Goal: Task Accomplishment & Management: Use online tool/utility

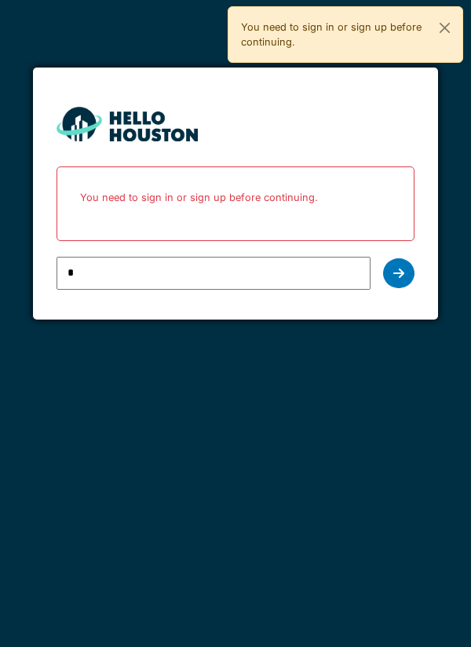
type input "**********"
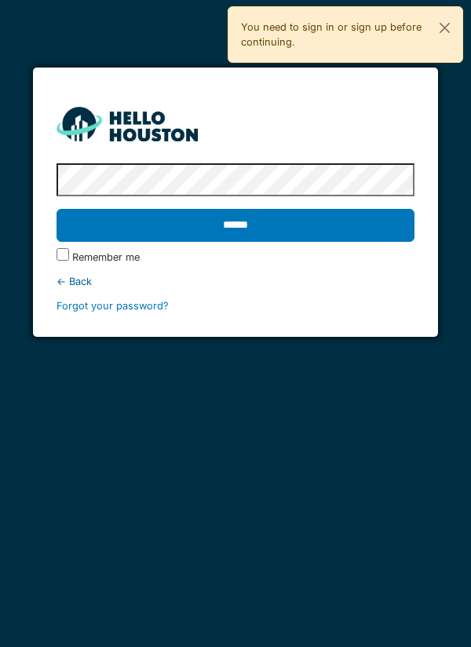
click at [317, 228] on input "******" at bounding box center [236, 225] width 359 height 33
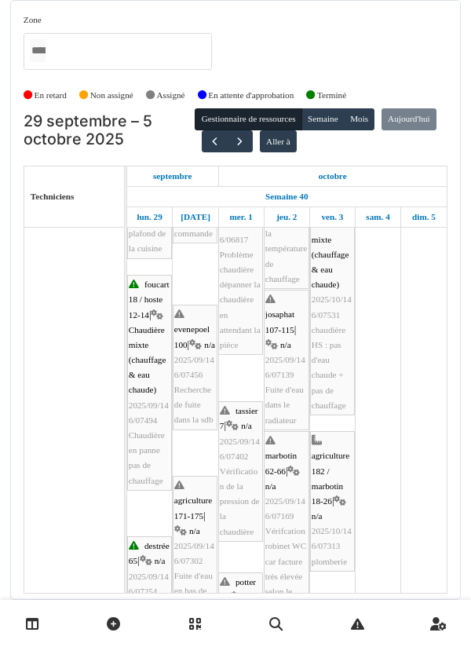
scroll to position [196, 0]
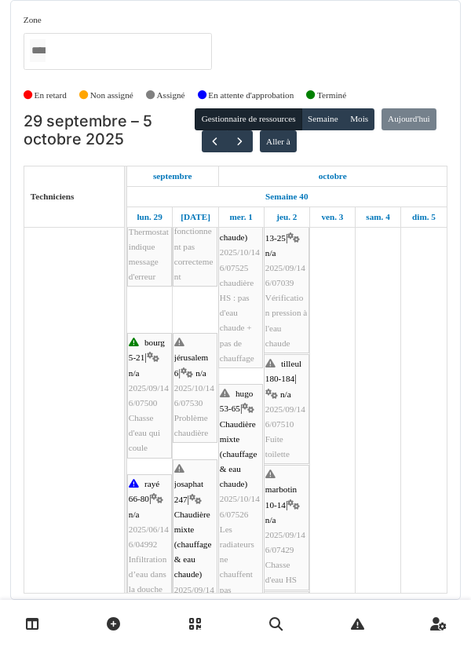
scroll to position [622, 0]
